Goal: Entertainment & Leisure: Browse casually

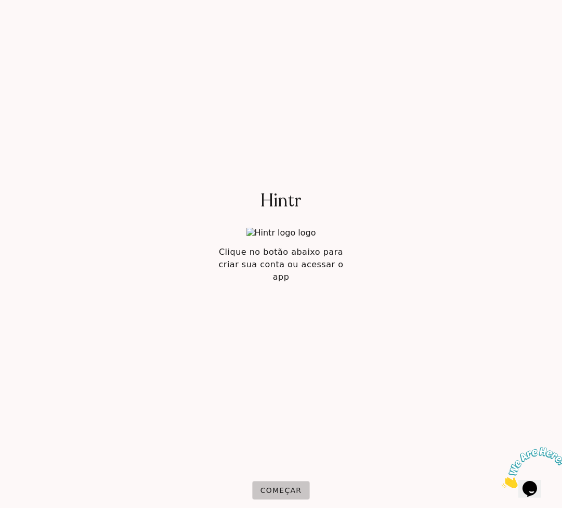
click at [286, 482] on button "Começar" at bounding box center [281, 490] width 58 height 19
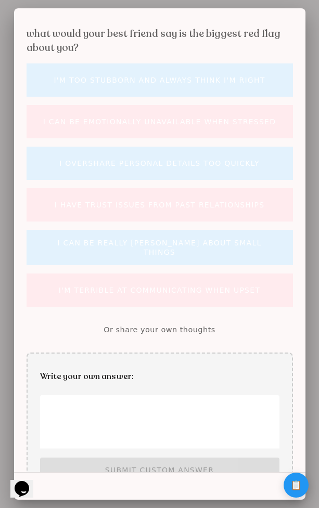
scroll to position [32, 0]
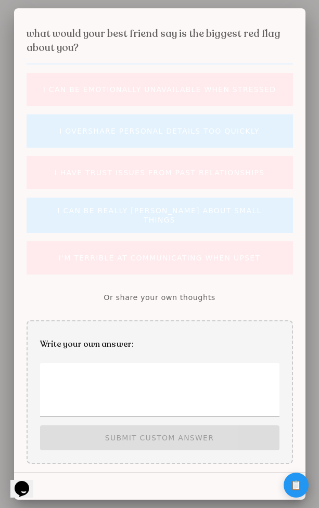
click at [8, 388] on div at bounding box center [159, 254] width 319 height 508
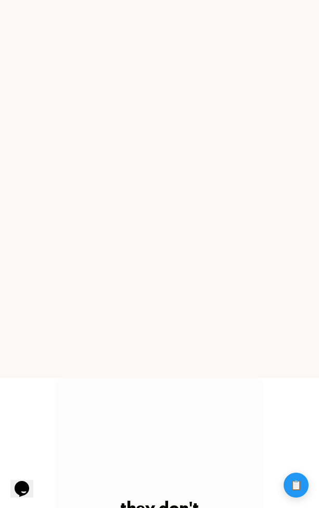
scroll to position [146, 0]
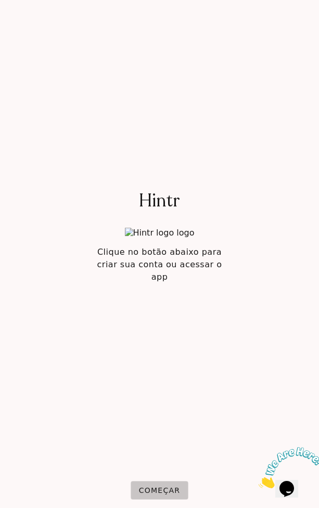
click at [0, 0] on slot "Começar" at bounding box center [0, 0] width 0 height 0
click at [153, 483] on button "Começar" at bounding box center [160, 490] width 58 height 19
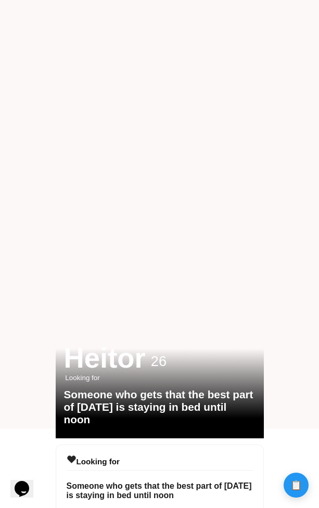
scroll to position [123, 0]
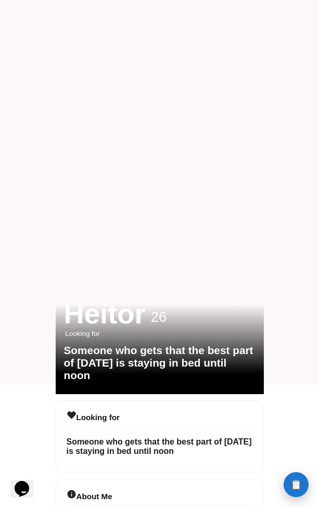
click at [285, 489] on button "📋 History" at bounding box center [295, 484] width 25 height 25
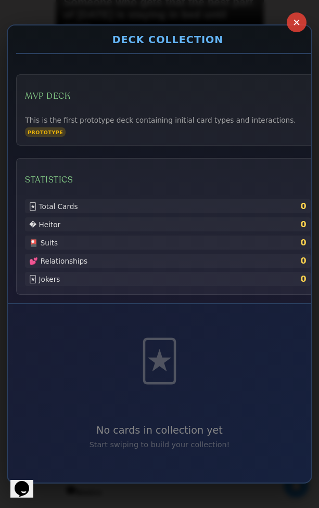
scroll to position [457, 0]
drag, startPoint x: 176, startPoint y: 370, endPoint x: 154, endPoint y: 370, distance: 21.3
click at [154, 370] on div "🃏" at bounding box center [159, 361] width 41 height 46
click at [298, 20] on button "✕" at bounding box center [297, 22] width 22 height 22
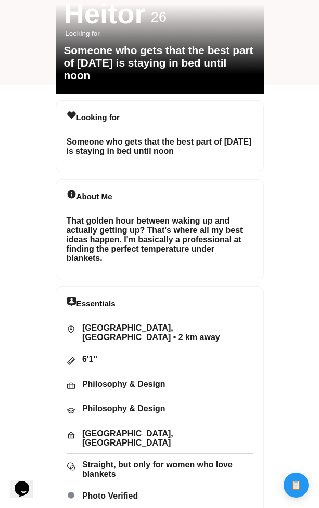
scroll to position [419, 0]
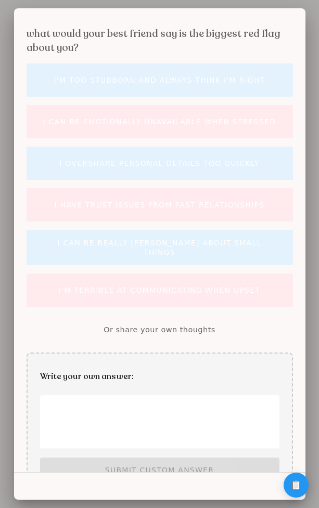
click at [7, 346] on div at bounding box center [159, 254] width 319 height 508
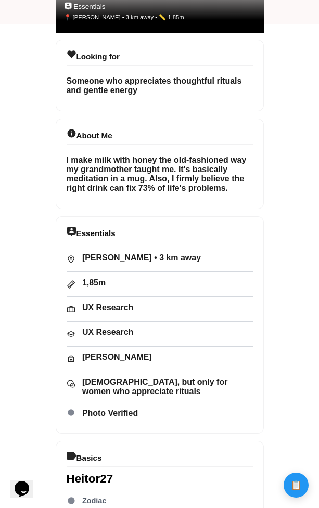
scroll to position [500, 0]
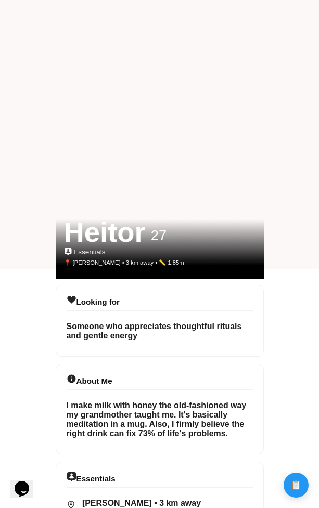
scroll to position [0, 0]
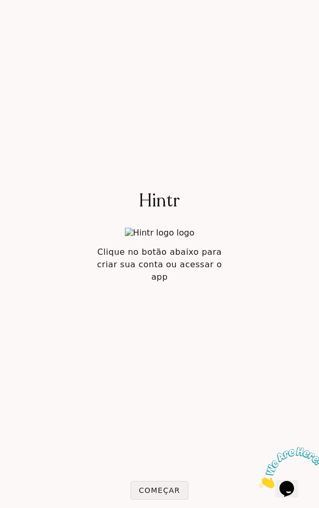
click at [0, 0] on slot "Começar" at bounding box center [0, 0] width 0 height 0
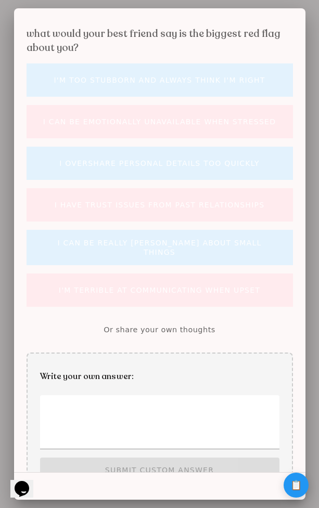
click at [9, 363] on div at bounding box center [159, 254] width 319 height 508
click at [12, 370] on div at bounding box center [159, 254] width 319 height 508
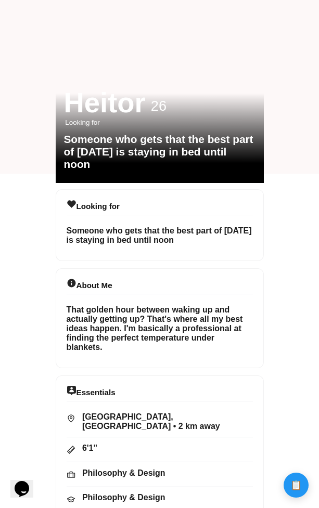
scroll to position [295, 0]
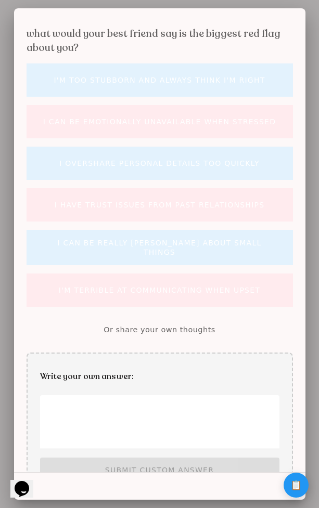
click at [11, 361] on div at bounding box center [159, 254] width 319 height 508
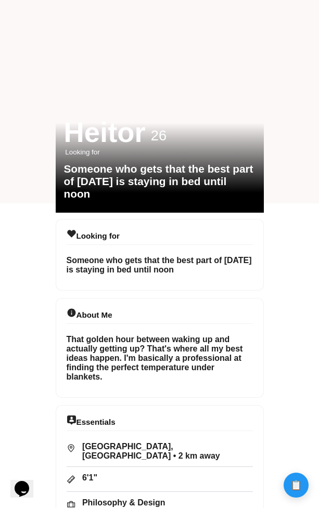
scroll to position [306, 0]
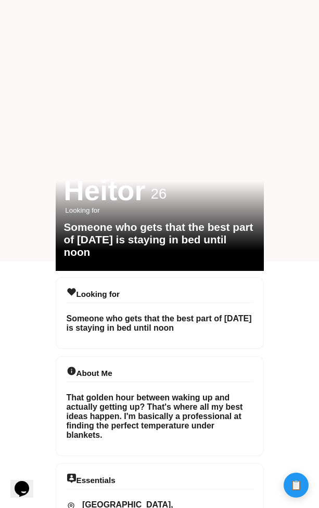
scroll to position [356, 0]
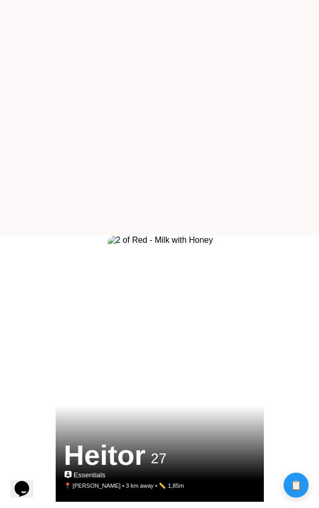
scroll to position [276, 0]
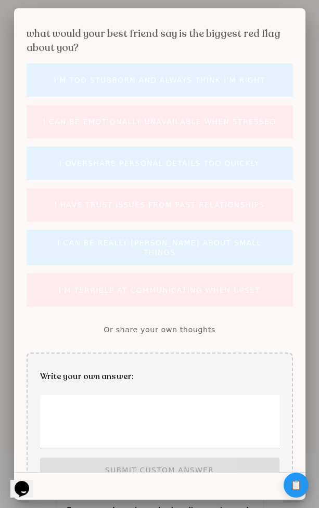
scroll to position [32, 0]
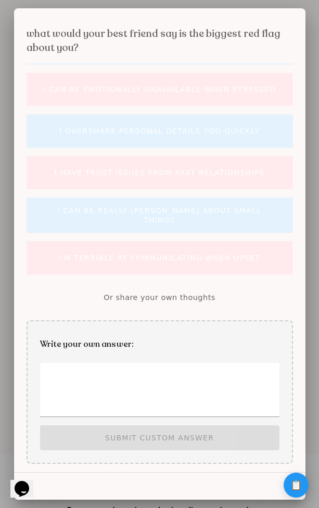
click at [307, 19] on div at bounding box center [159, 254] width 319 height 508
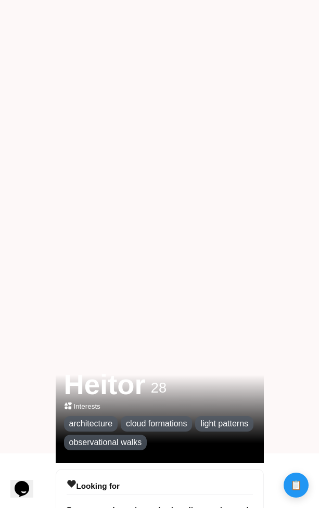
scroll to position [55, 0]
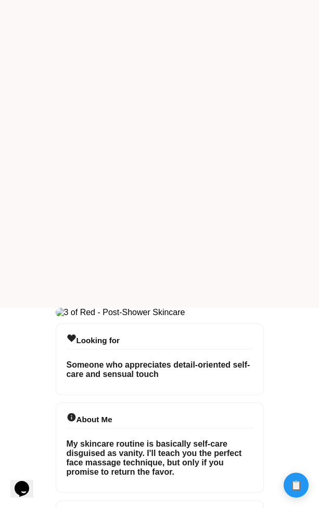
scroll to position [70, 0]
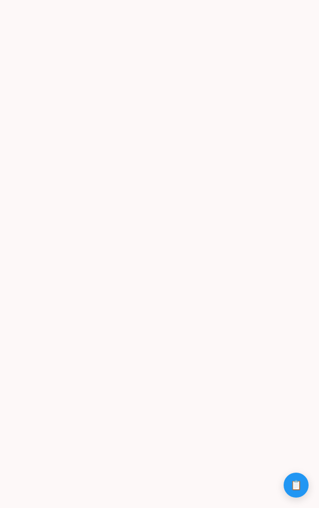
click at [288, 478] on button "📋 History" at bounding box center [295, 485] width 25 height 25
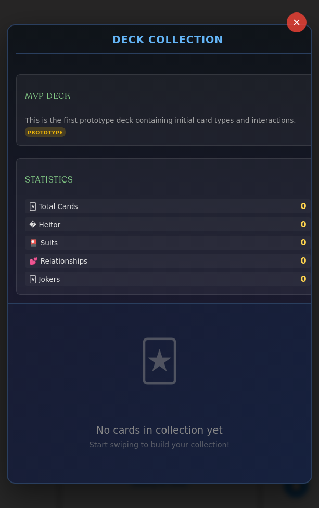
scroll to position [251, 0]
click at [294, 23] on button "✕" at bounding box center [297, 22] width 22 height 22
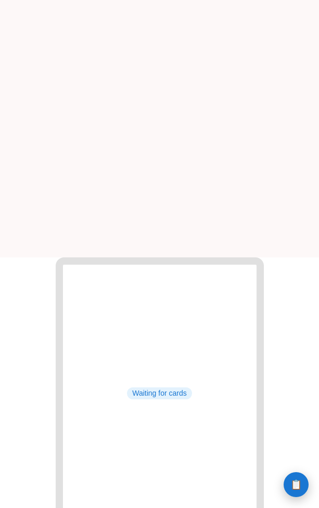
click at [291, 484] on span "📋" at bounding box center [295, 484] width 11 height 9
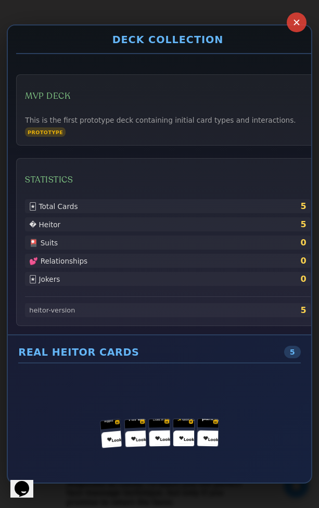
scroll to position [0, 0]
click at [293, 29] on button "✕" at bounding box center [297, 22] width 22 height 22
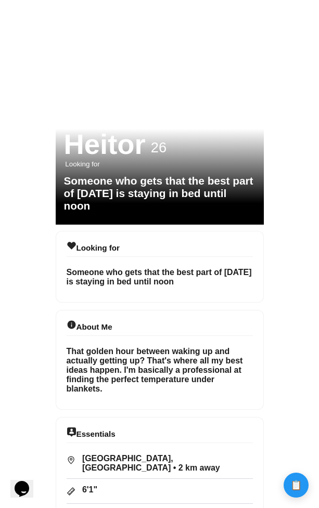
scroll to position [544, 0]
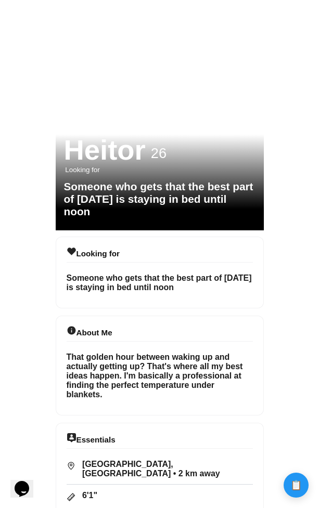
drag, startPoint x: 58, startPoint y: 254, endPoint x: 82, endPoint y: 255, distance: 24.5
